Goal: Download file/media

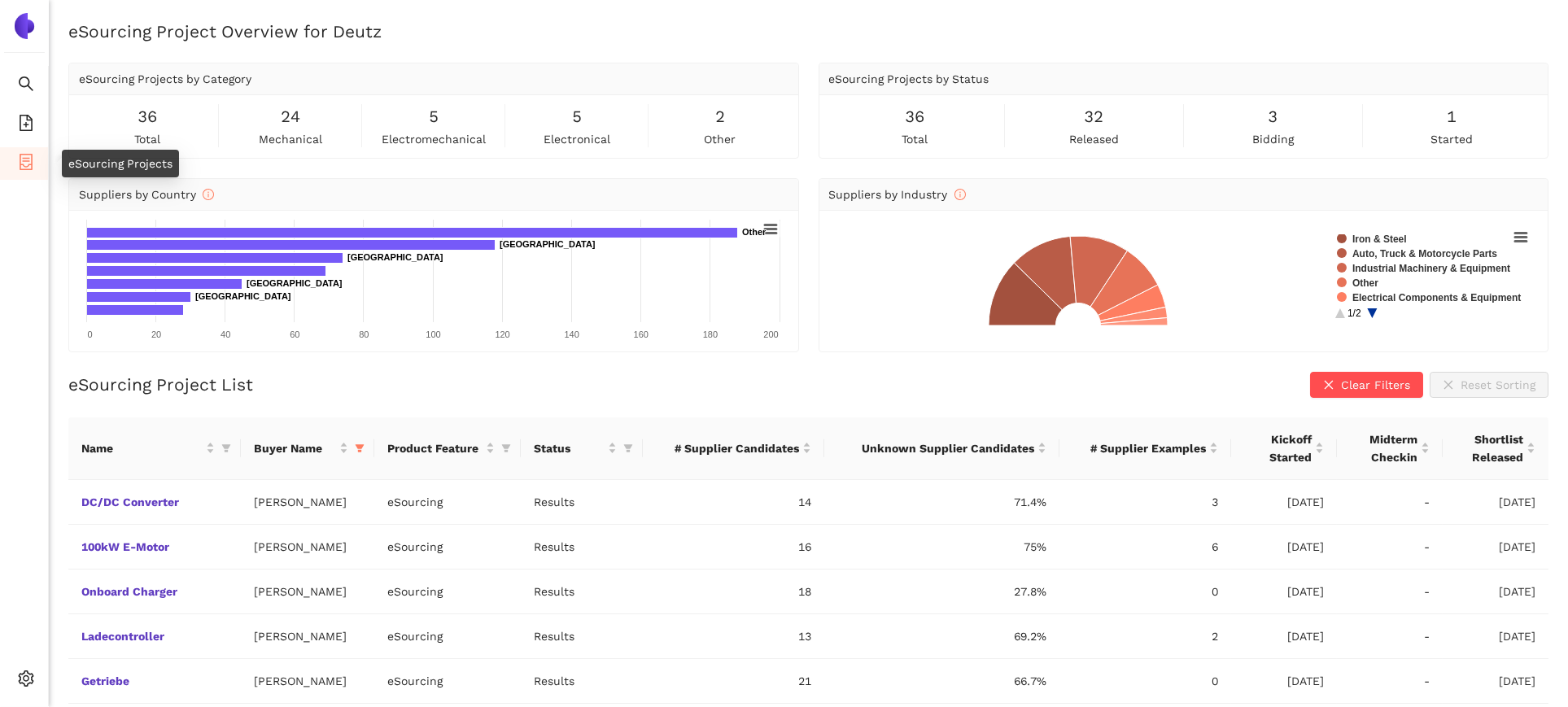
click at [31, 171] on span "container" at bounding box center [26, 164] width 17 height 32
click at [30, 160] on icon "container" at bounding box center [25, 162] width 13 height 17
click at [365, 446] on icon "filter" at bounding box center [359, 448] width 10 height 10
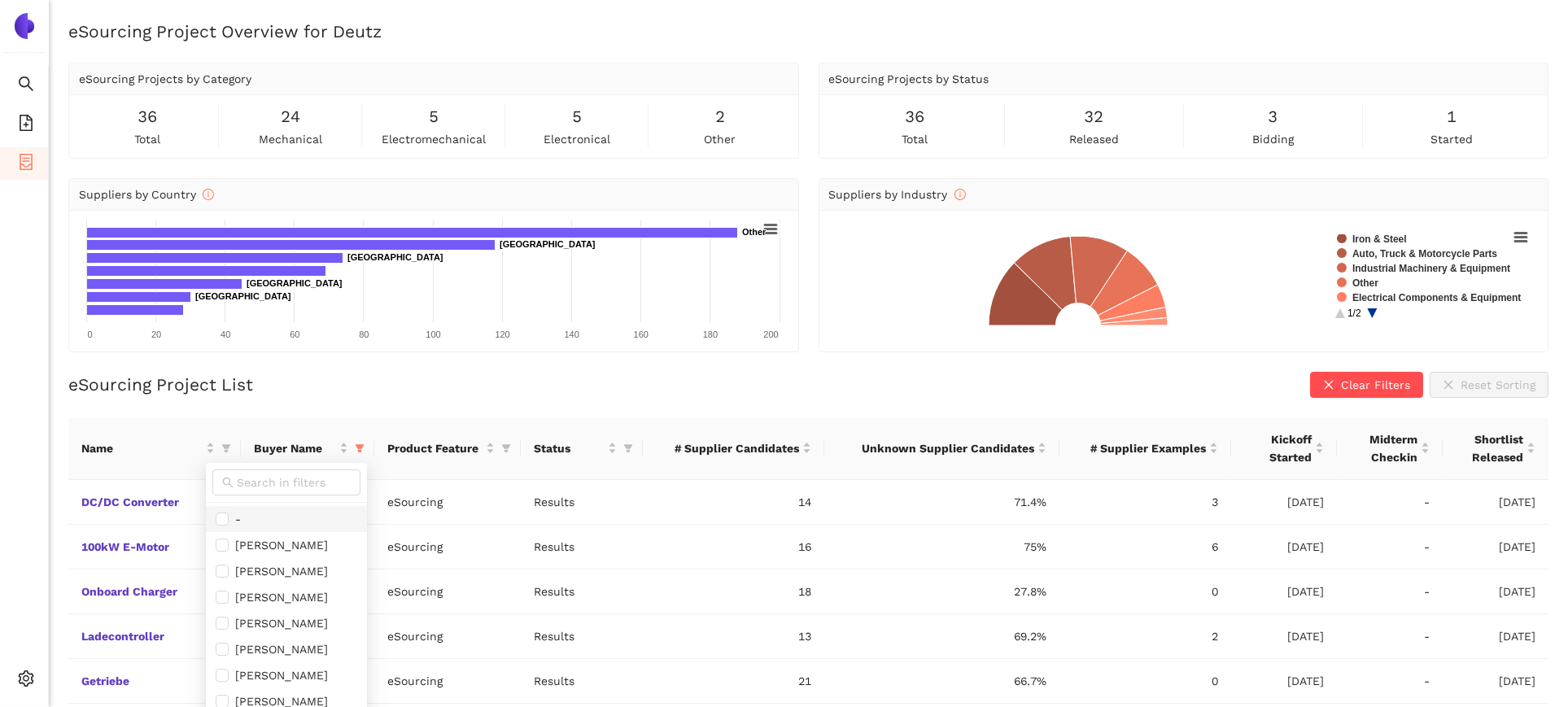
click at [258, 516] on span "-" at bounding box center [286, 519] width 142 height 18
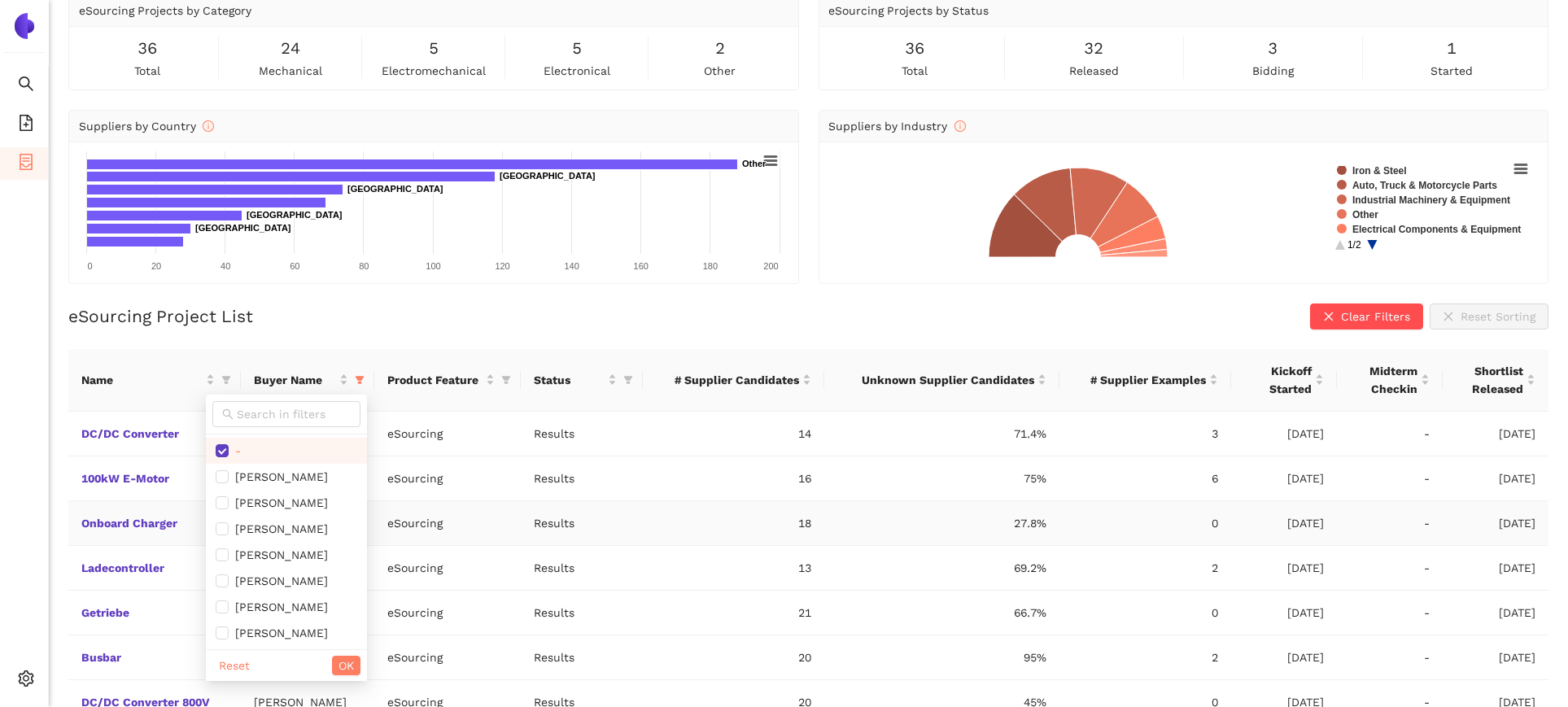
scroll to position [139, 0]
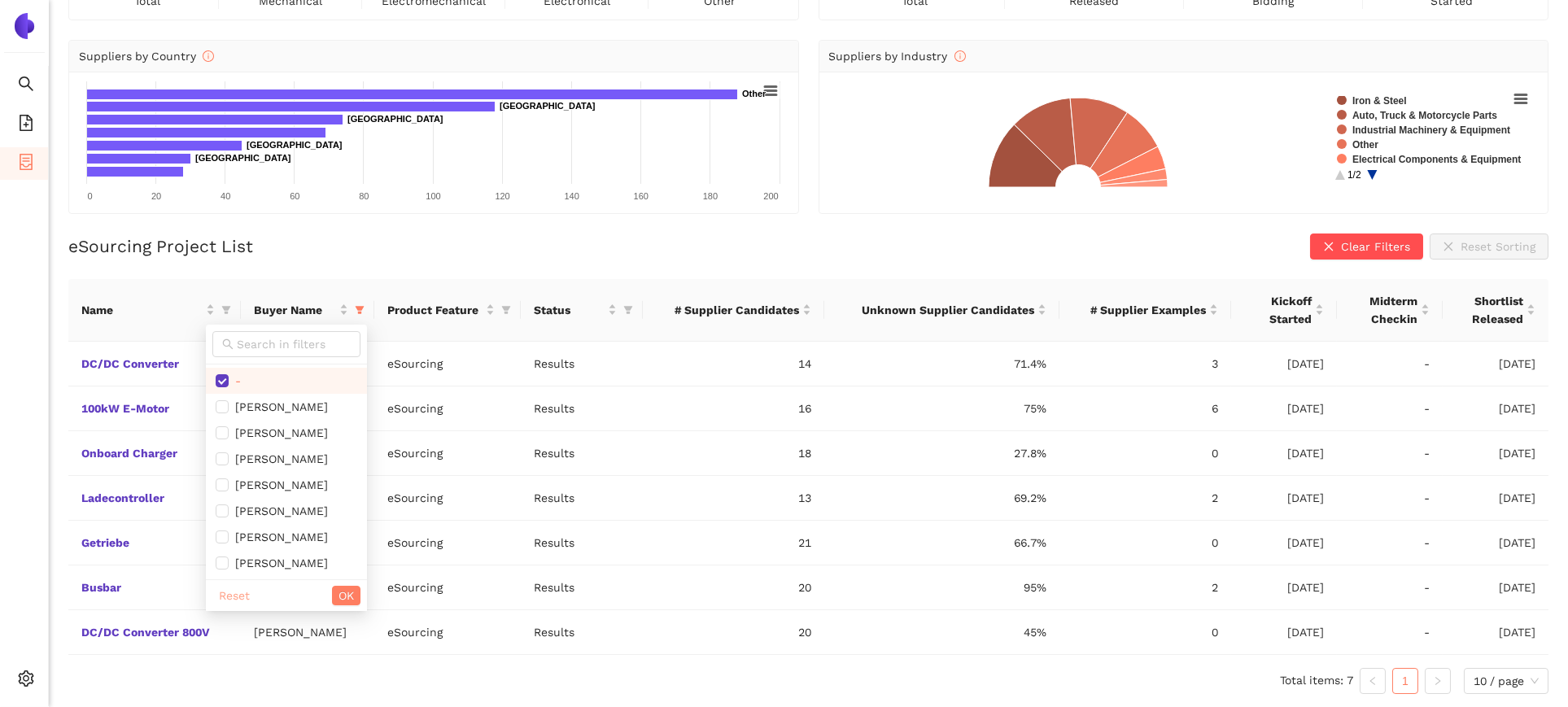
click at [235, 592] on span "Reset" at bounding box center [235, 596] width 31 height 18
checkbox input "false"
click at [220, 379] on input "checkbox" at bounding box center [222, 380] width 13 height 13
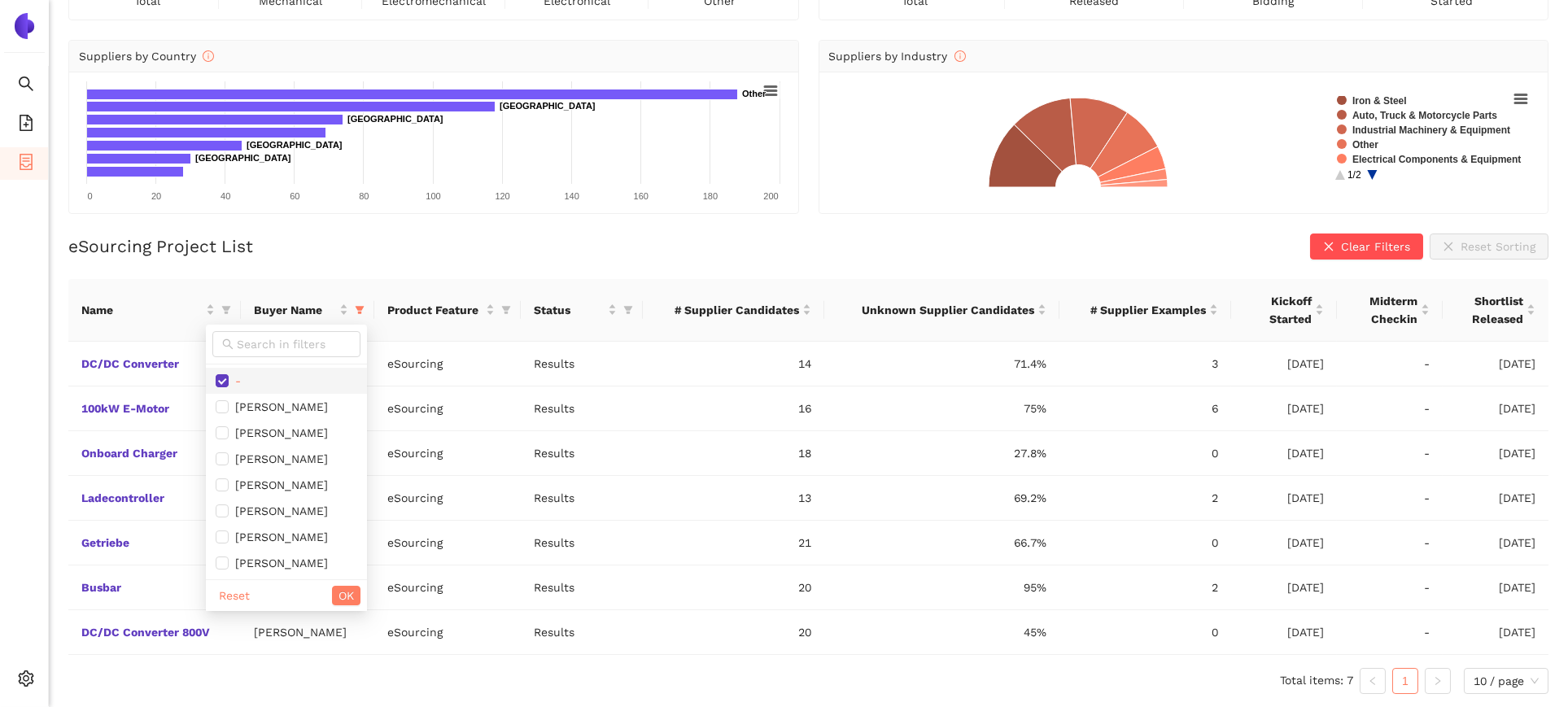
checkbox input "false"
click at [494, 257] on div "eSourcing Project List Clear Filters Reset Sorting" at bounding box center [808, 246] width 1480 height 26
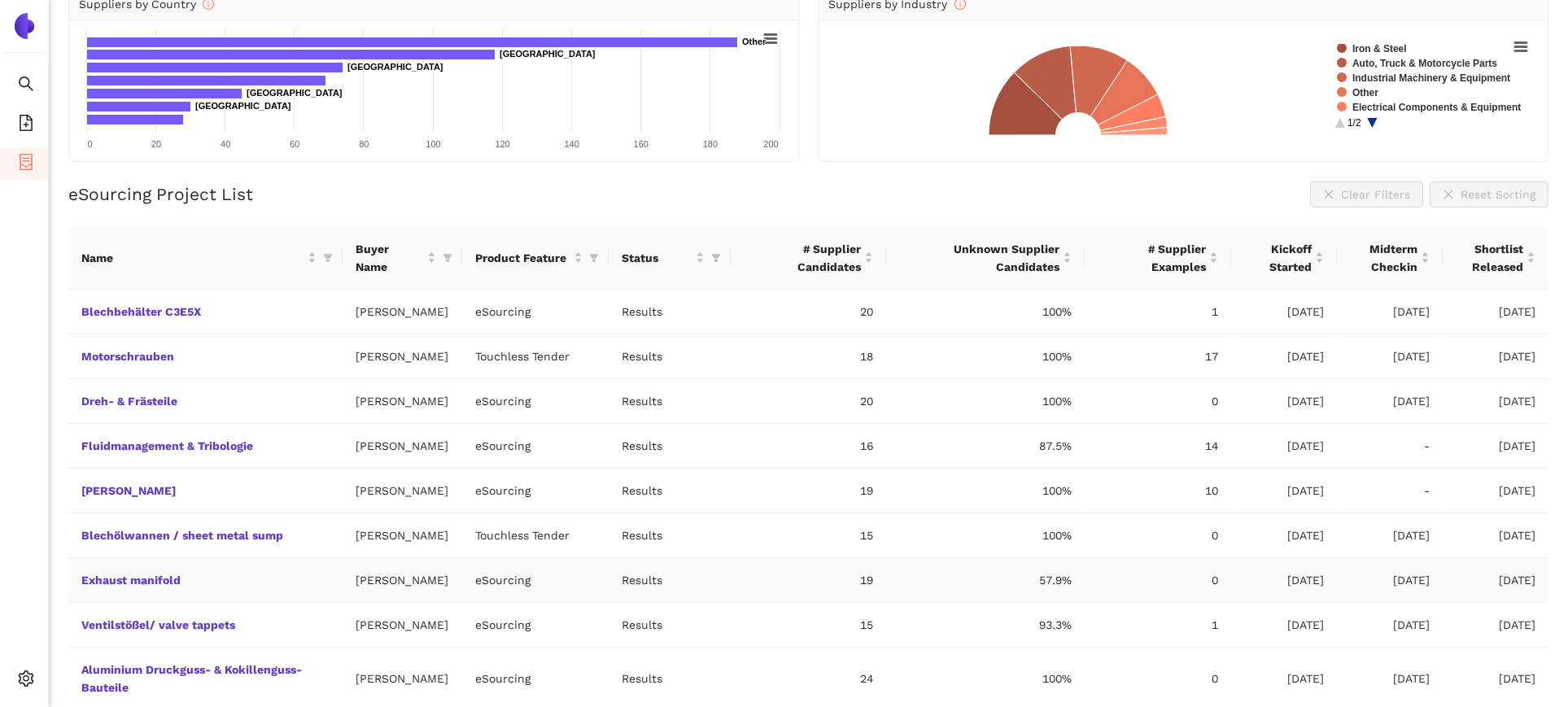
scroll to position [328, 0]
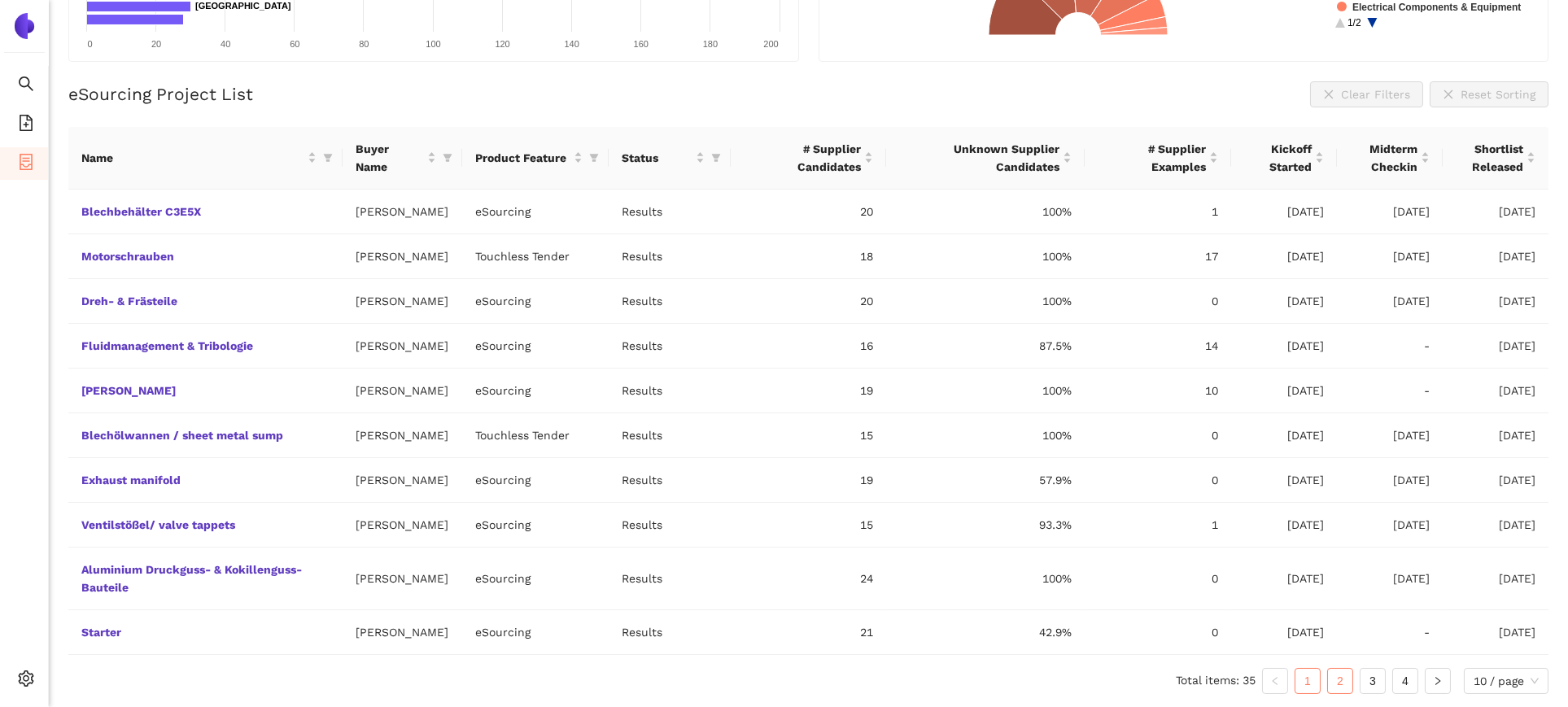
click at [1330, 681] on link "2" at bounding box center [1340, 682] width 24 height 24
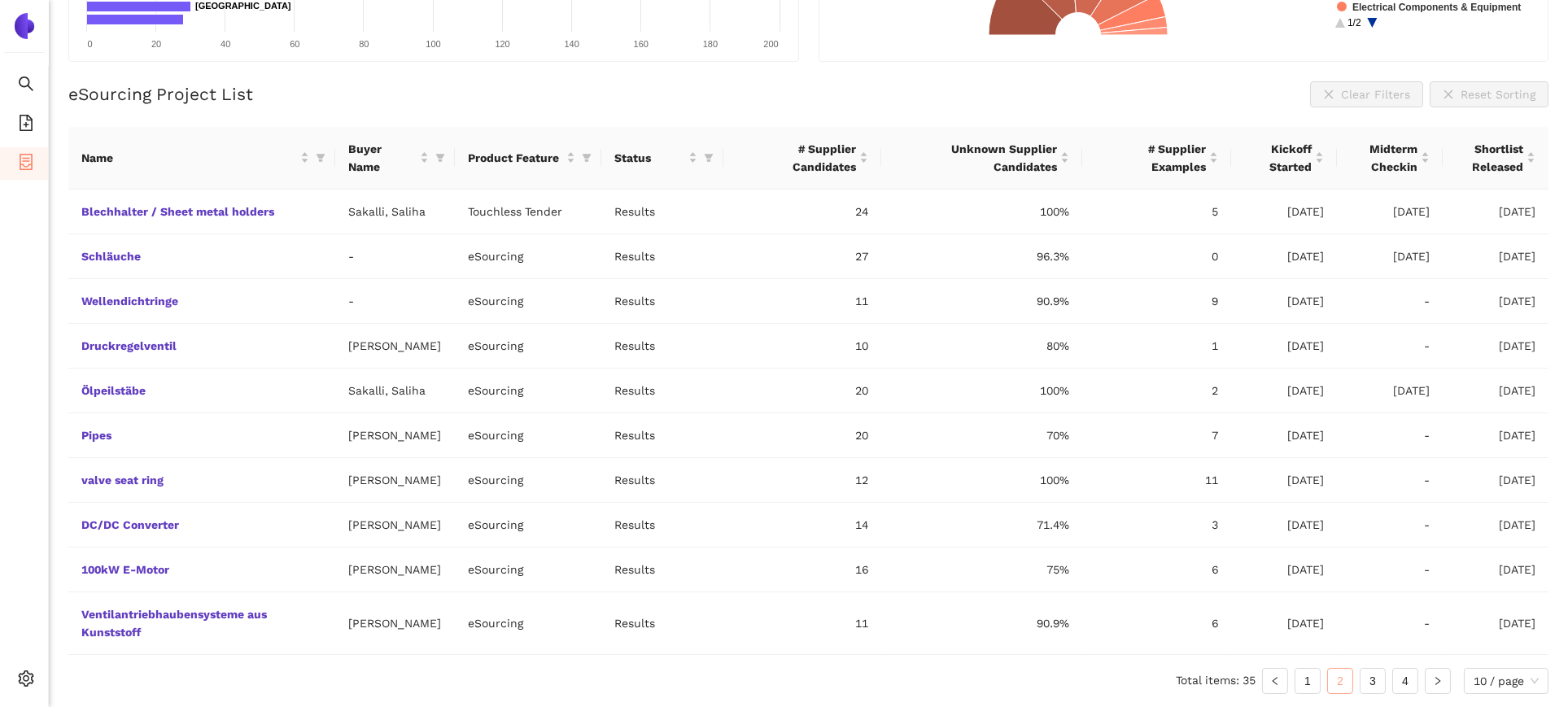
scroll to position [292, 0]
click at [1286, 684] on ul "Total items: 35 1 2 3 4 10 / page" at bounding box center [808, 682] width 1480 height 26
click at [1277, 684] on icon "left" at bounding box center [1274, 681] width 10 height 10
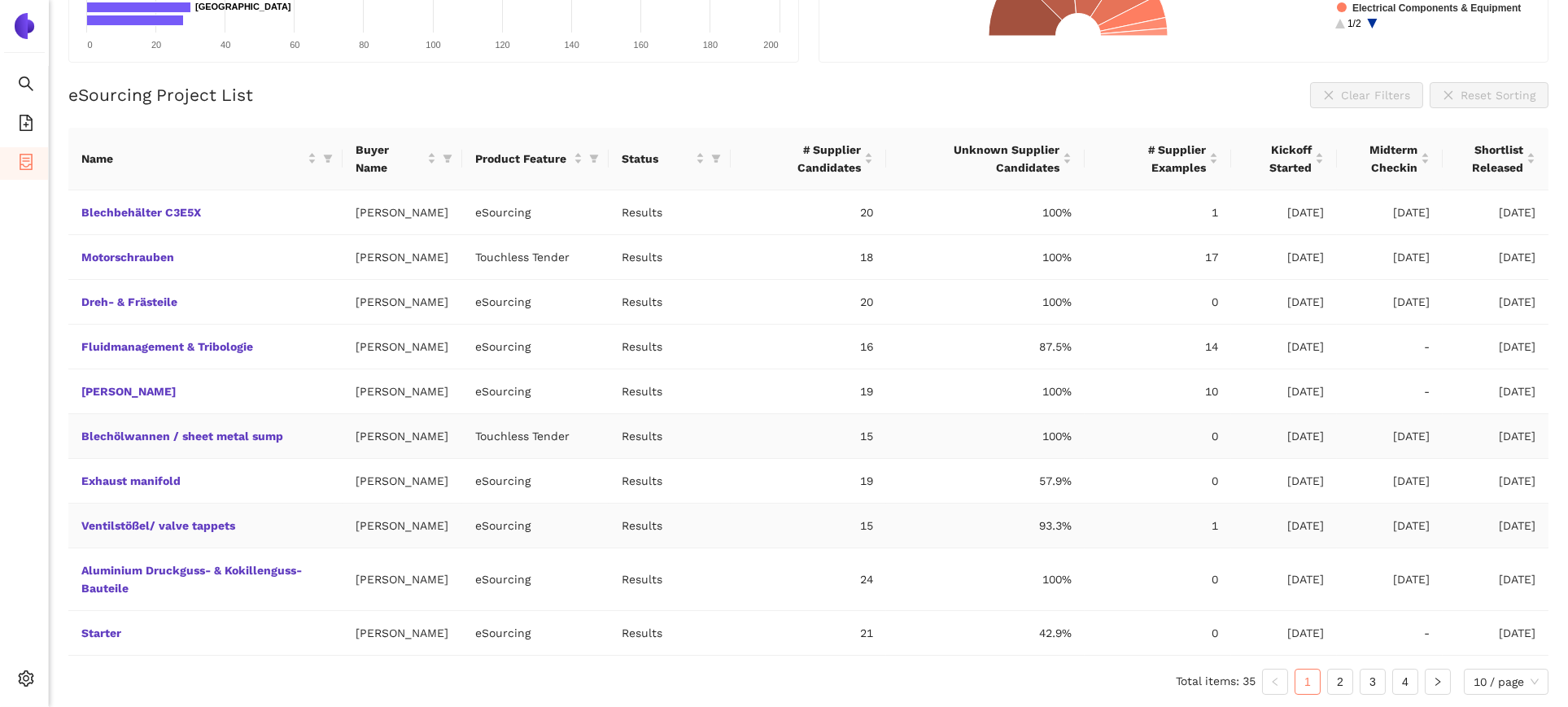
scroll to position [0, 0]
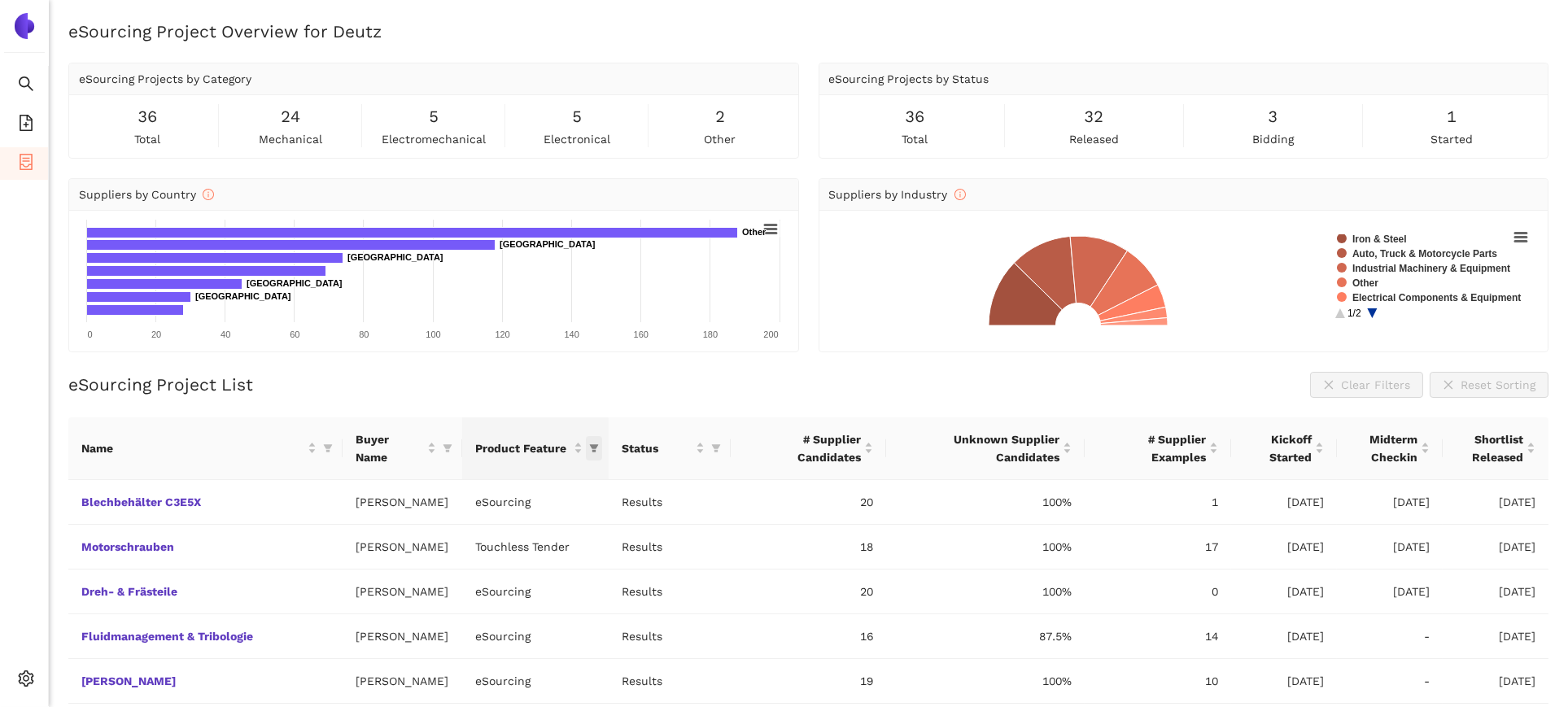
click at [598, 448] on icon "filter" at bounding box center [594, 448] width 9 height 8
click at [448, 449] on icon "filter" at bounding box center [447, 448] width 10 height 10
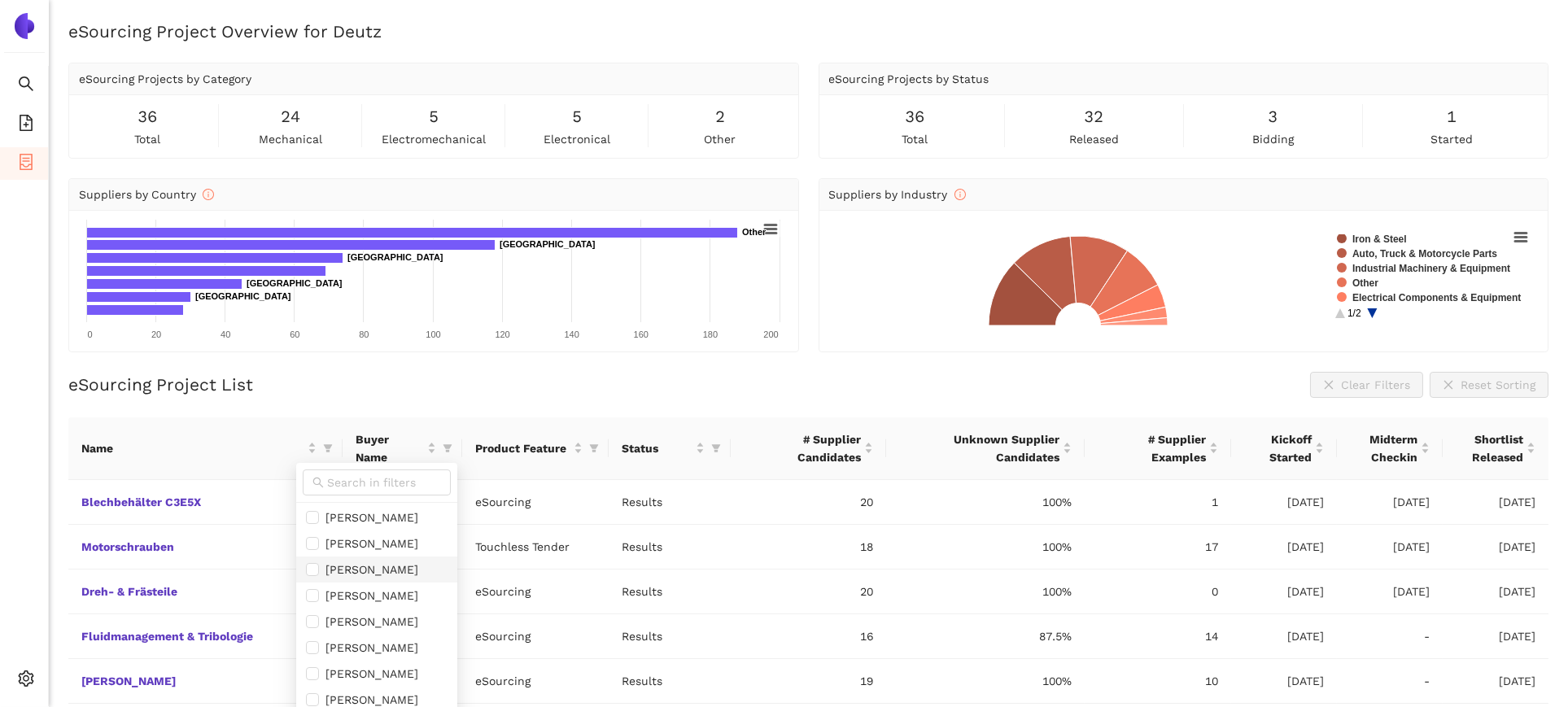
click at [356, 576] on span "[PERSON_NAME]" at bounding box center [368, 569] width 99 height 13
checkbox input "true"
click at [449, 406] on div "eSourcing Project List Clear Filters Reset Sorting Name Buyer Name Product Feat…" at bounding box center [808, 684] width 1480 height 626
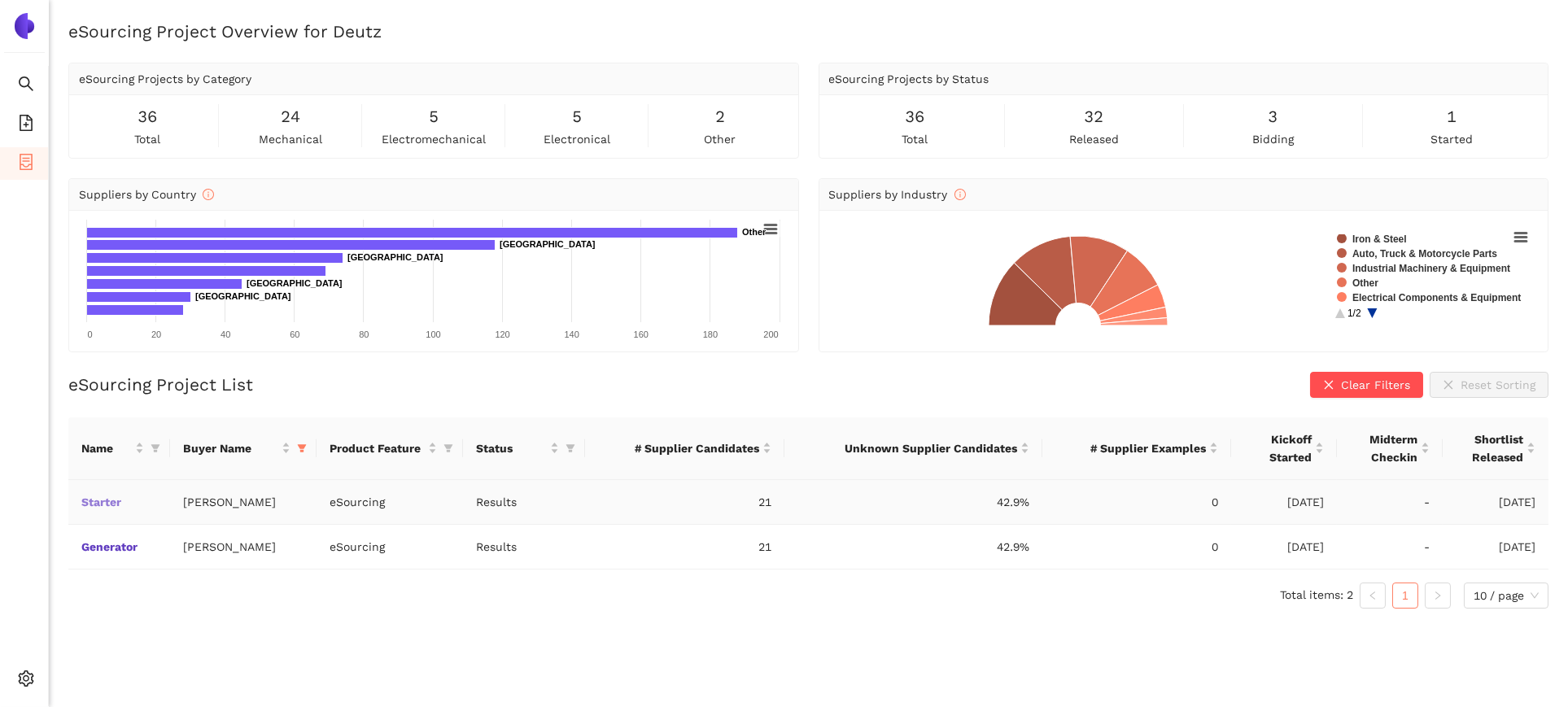
click at [0, 0] on link "Starter" at bounding box center [0, 0] width 0 height 0
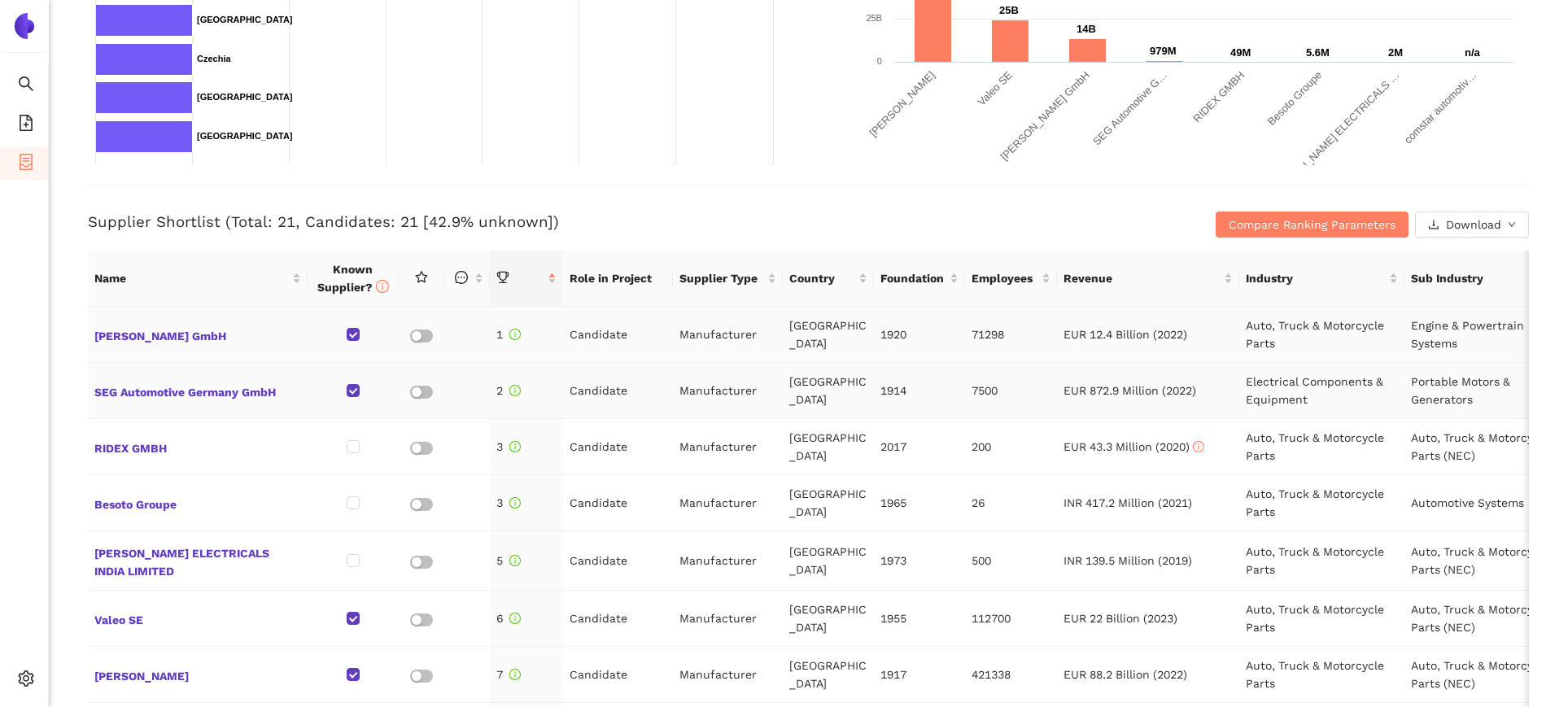
scroll to position [479, 0]
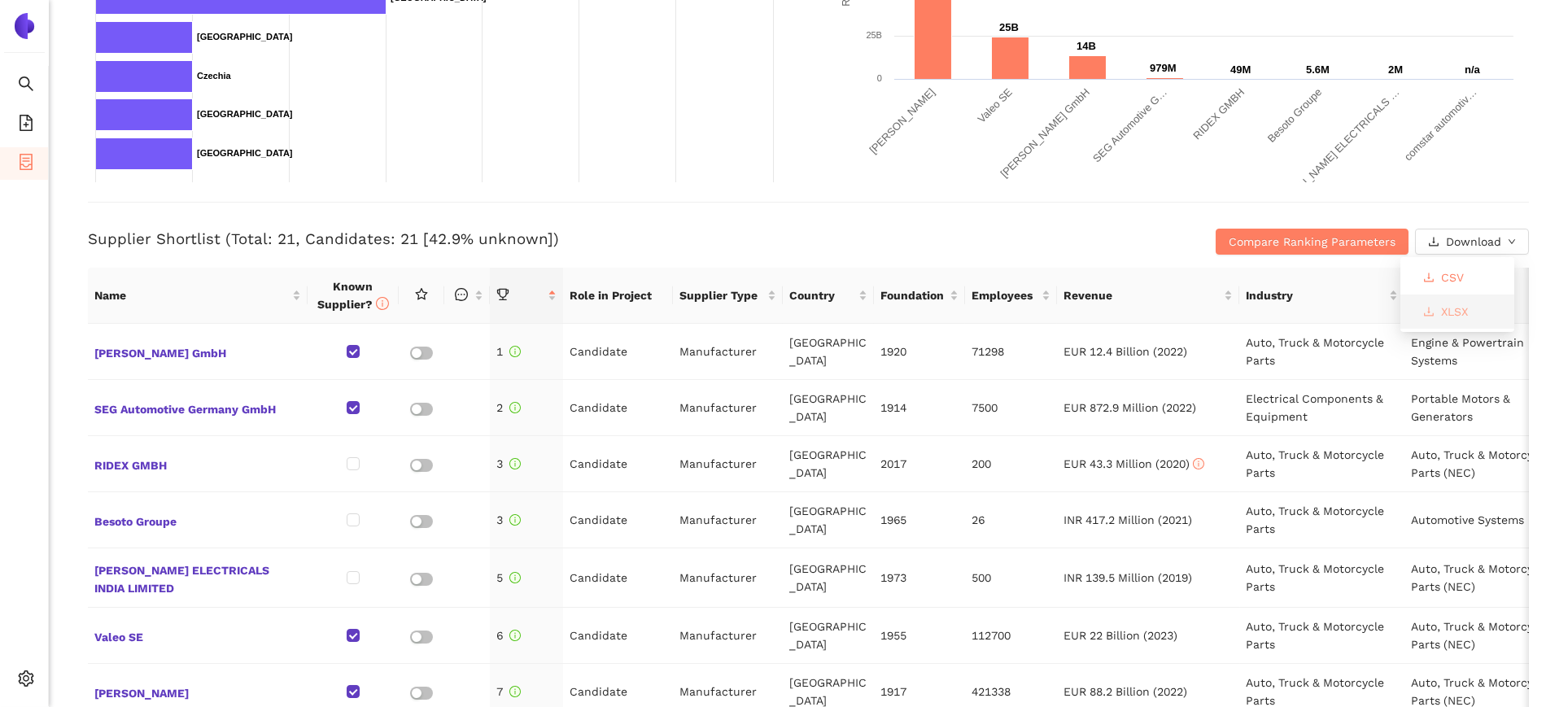
click at [1457, 308] on span "XLSX" at bounding box center [1454, 312] width 27 height 18
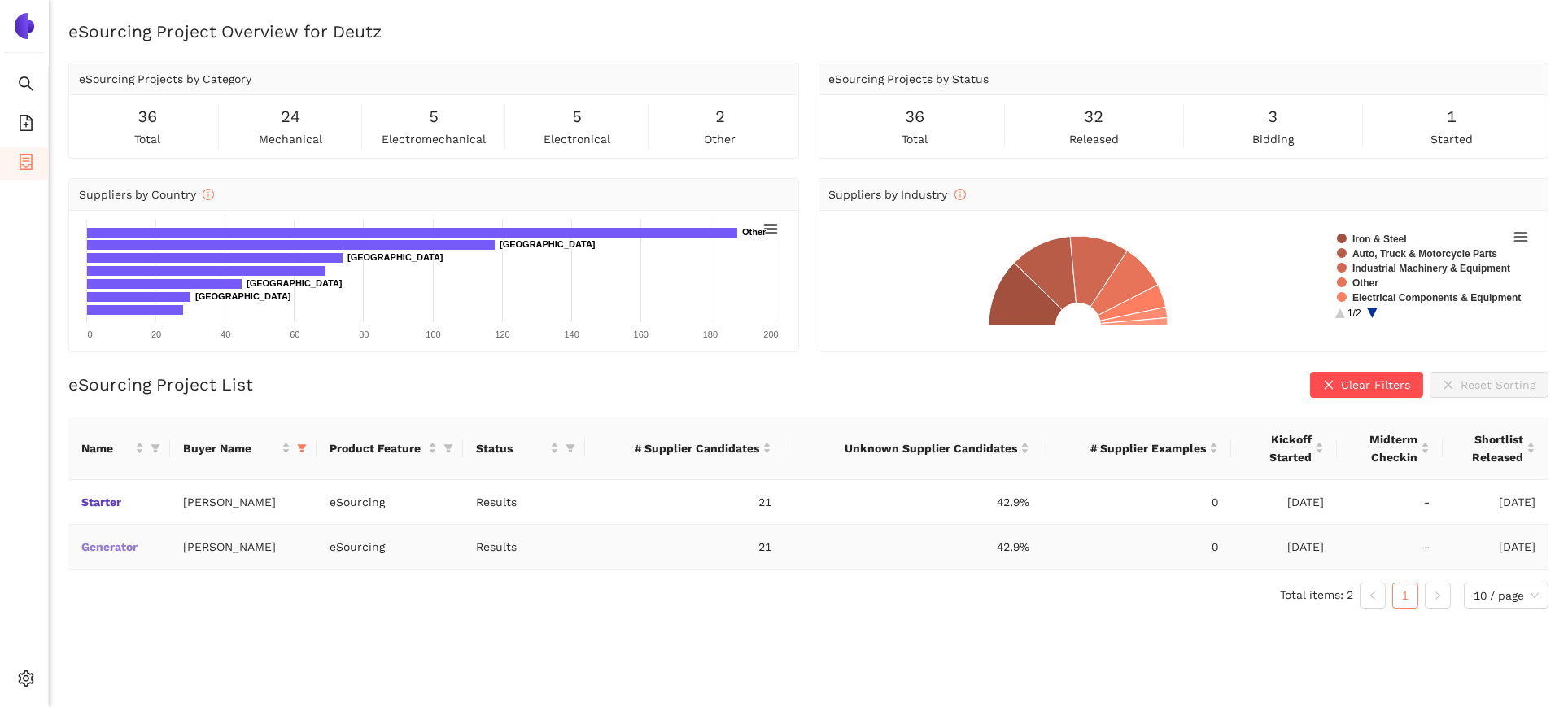
click at [0, 0] on link "Generator" at bounding box center [0, 0] width 0 height 0
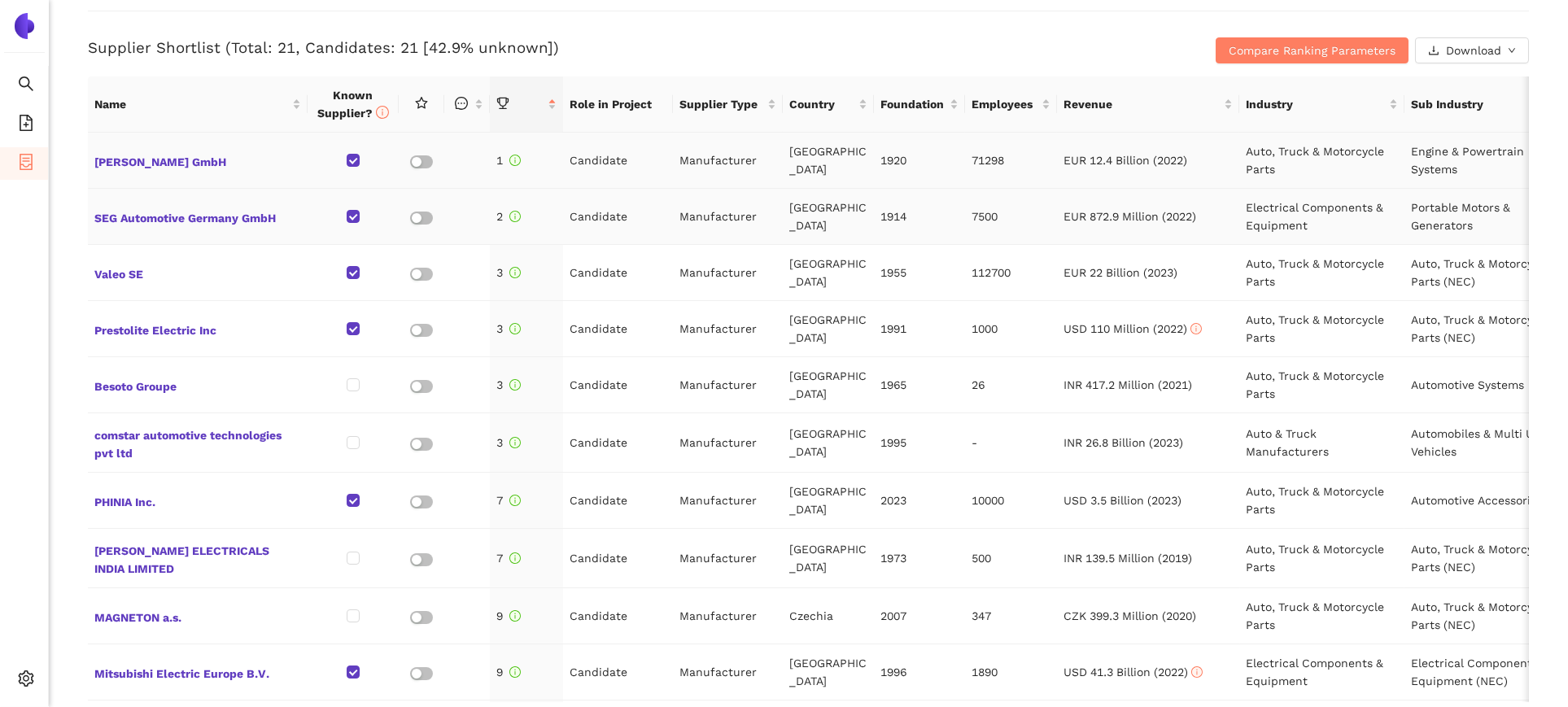
scroll to position [479, 0]
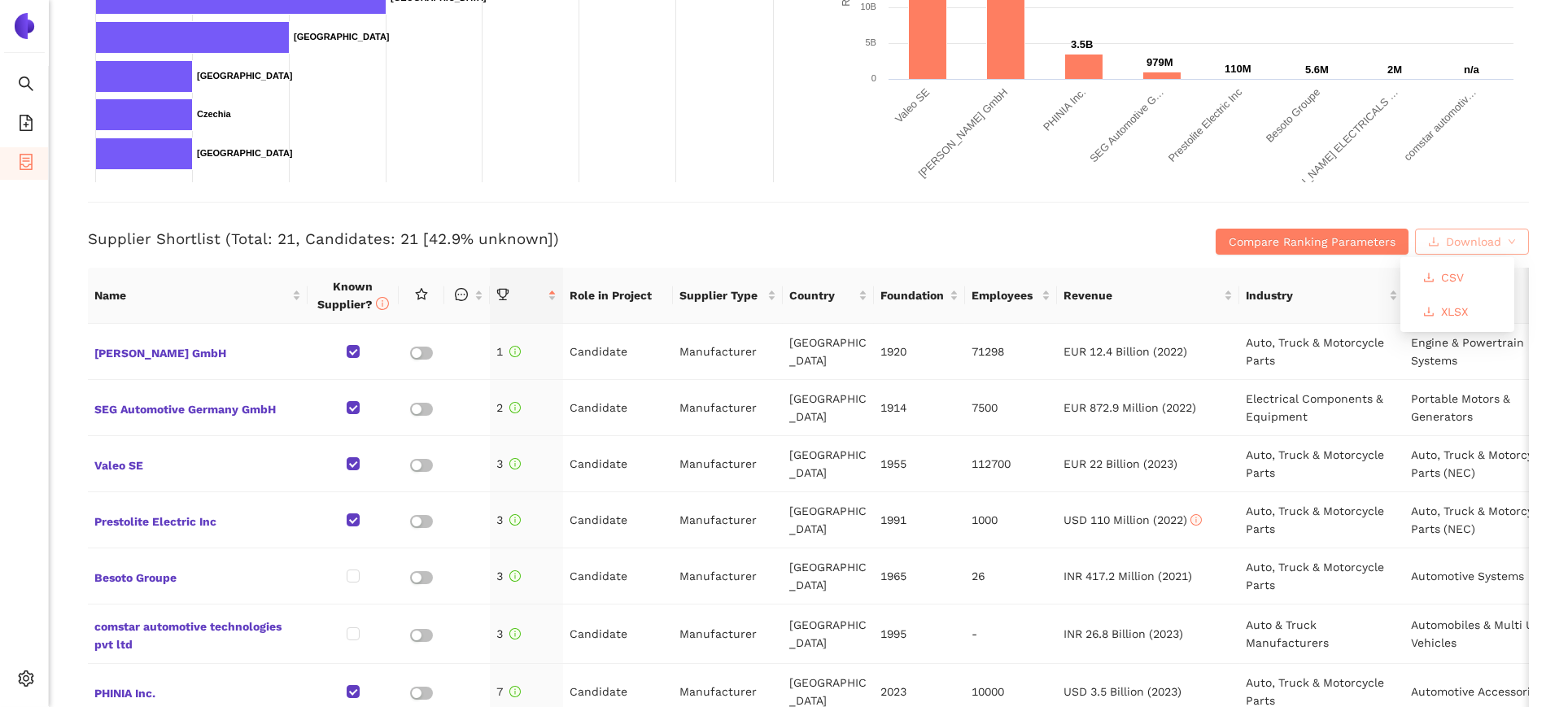
click at [1460, 242] on span "Download" at bounding box center [1473, 241] width 56 height 18
click at [1452, 306] on span "XLSX" at bounding box center [1454, 312] width 27 height 18
